Goal: Task Accomplishment & Management: Manage account settings

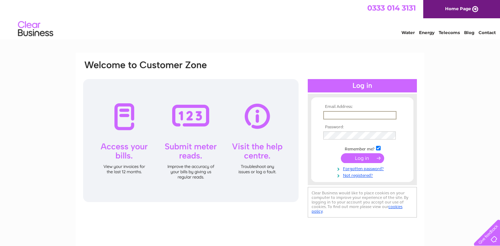
type input "[EMAIL_ADDRESS][DOMAIN_NAME]"
click at [364, 158] on input "submit" at bounding box center [362, 158] width 43 height 10
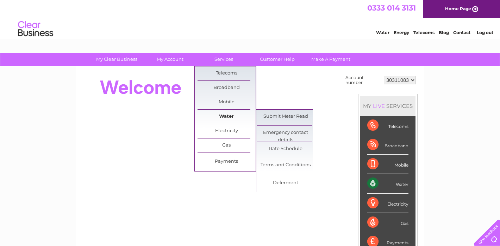
click at [223, 116] on link "Water" at bounding box center [226, 117] width 58 height 14
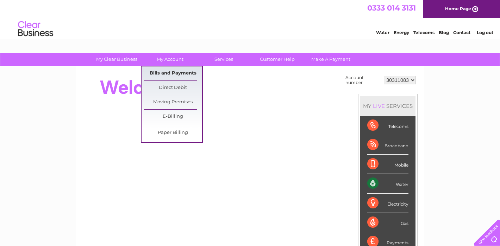
click at [178, 74] on link "Bills and Payments" at bounding box center [173, 73] width 58 height 14
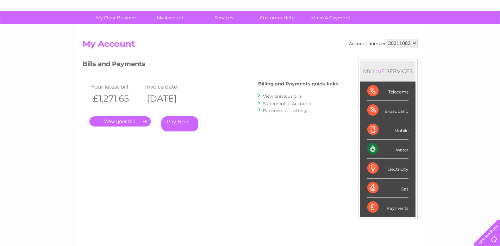
scroll to position [42, 0]
click at [279, 96] on link "View previous bills" at bounding box center [282, 96] width 39 height 5
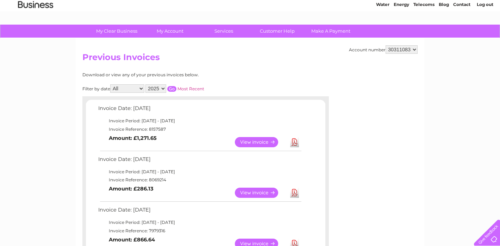
scroll to position [28, 0]
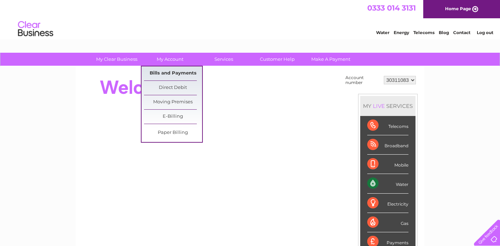
click at [164, 73] on link "Bills and Payments" at bounding box center [173, 73] width 58 height 14
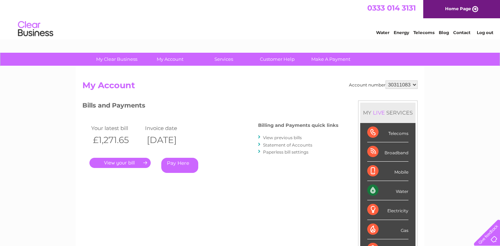
click at [275, 138] on link "View previous bills" at bounding box center [282, 137] width 39 height 5
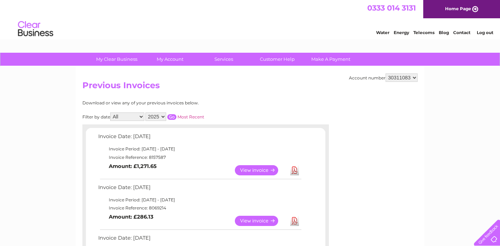
click at [259, 169] on link "View" at bounding box center [261, 170] width 52 height 10
click at [261, 216] on link "View" at bounding box center [261, 221] width 52 height 10
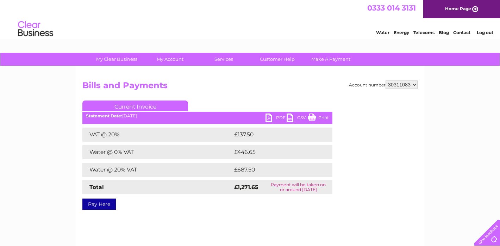
click at [271, 119] on link "PDF" at bounding box center [275, 119] width 21 height 10
click at [268, 118] on link "PDF" at bounding box center [275, 119] width 21 height 10
